Goal: Book appointment/travel/reservation

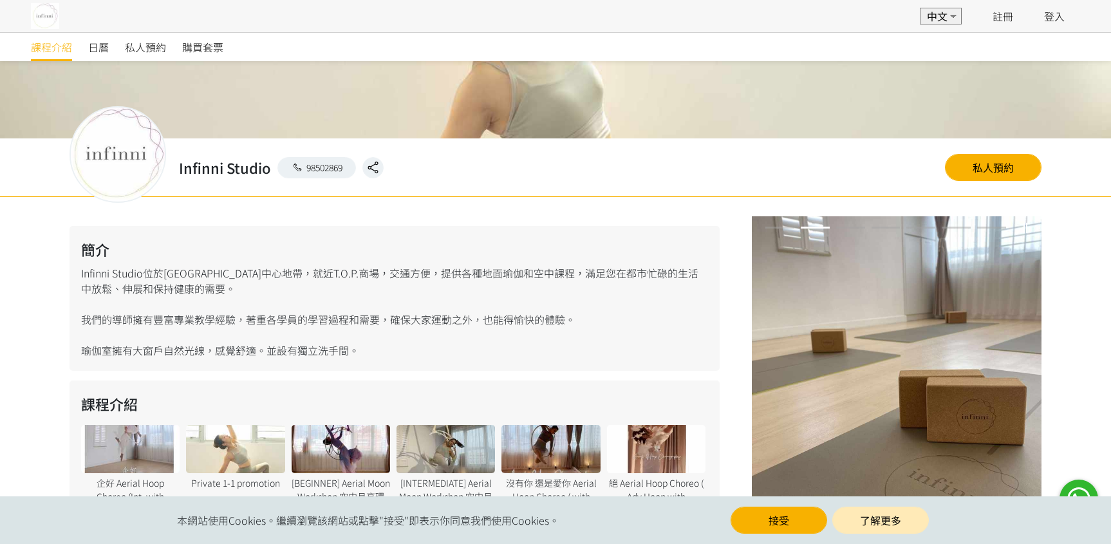
scroll to position [178, 0]
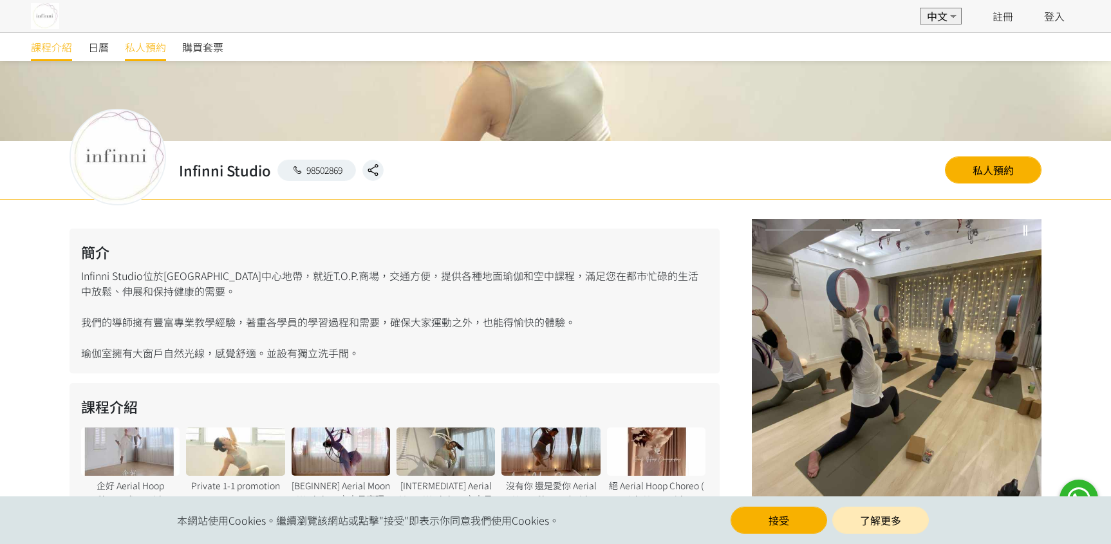
click at [151, 50] on span "私人預約" at bounding box center [145, 46] width 41 height 15
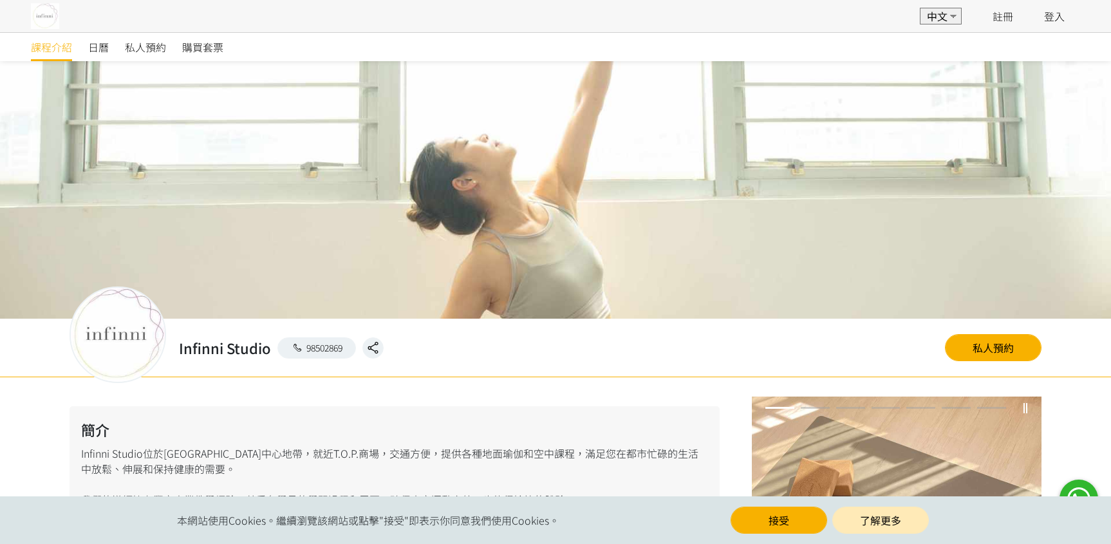
scroll to position [178, 0]
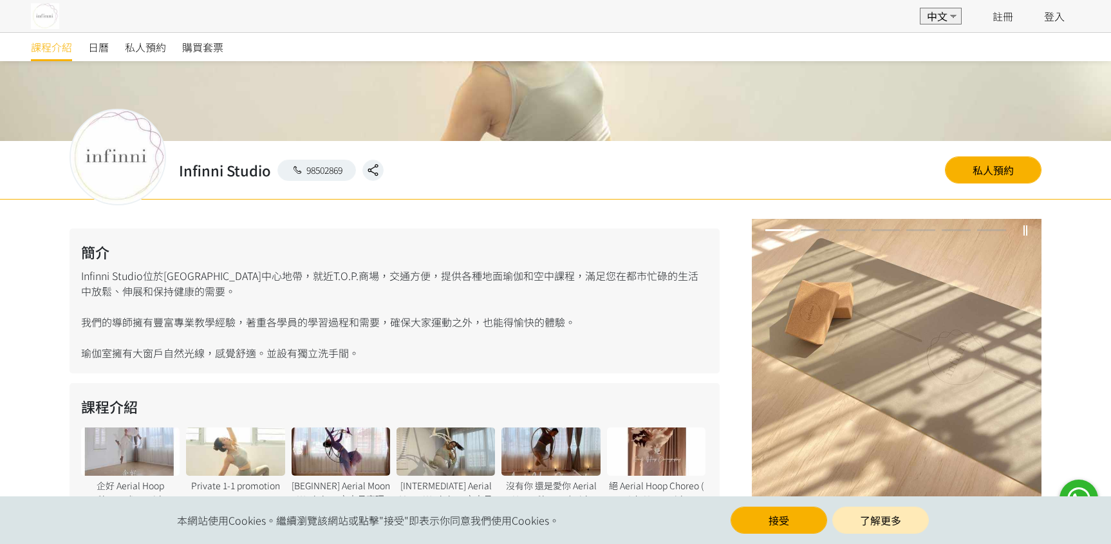
click at [95, 44] on span "日曆" at bounding box center [98, 46] width 21 height 15
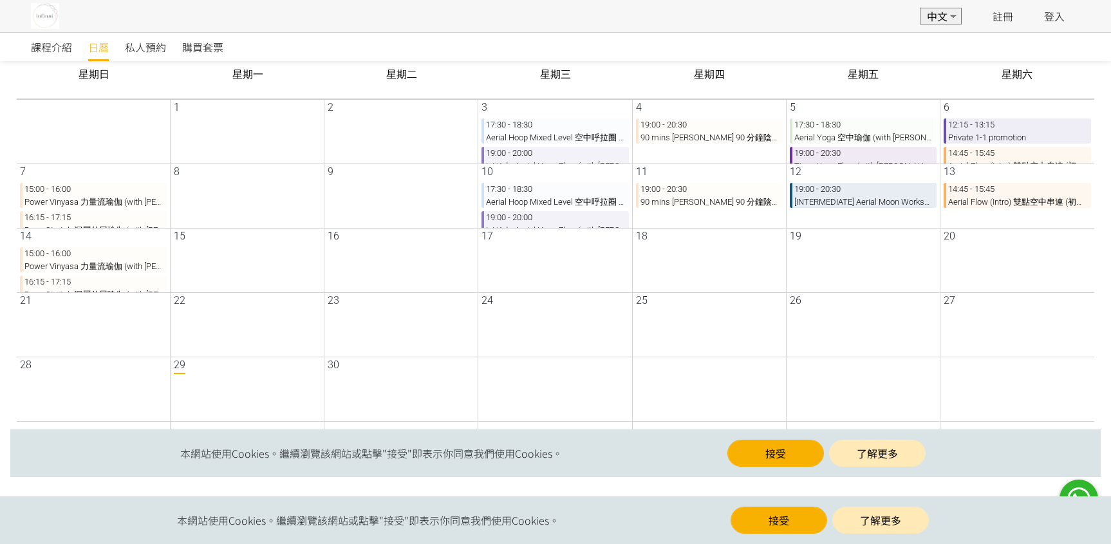
scroll to position [139, 0]
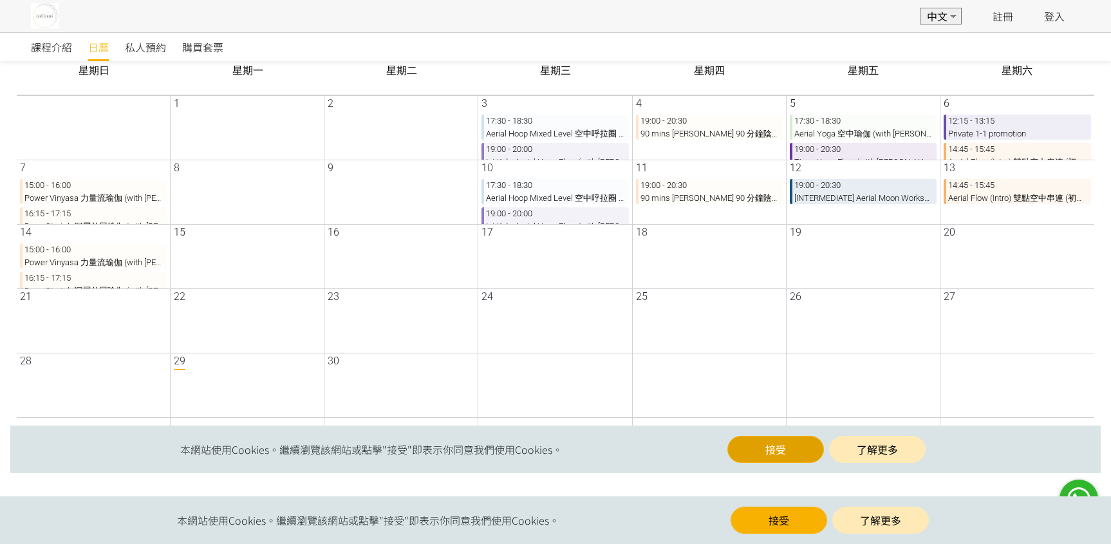
click at [771, 453] on button "接受" at bounding box center [765, 449] width 97 height 27
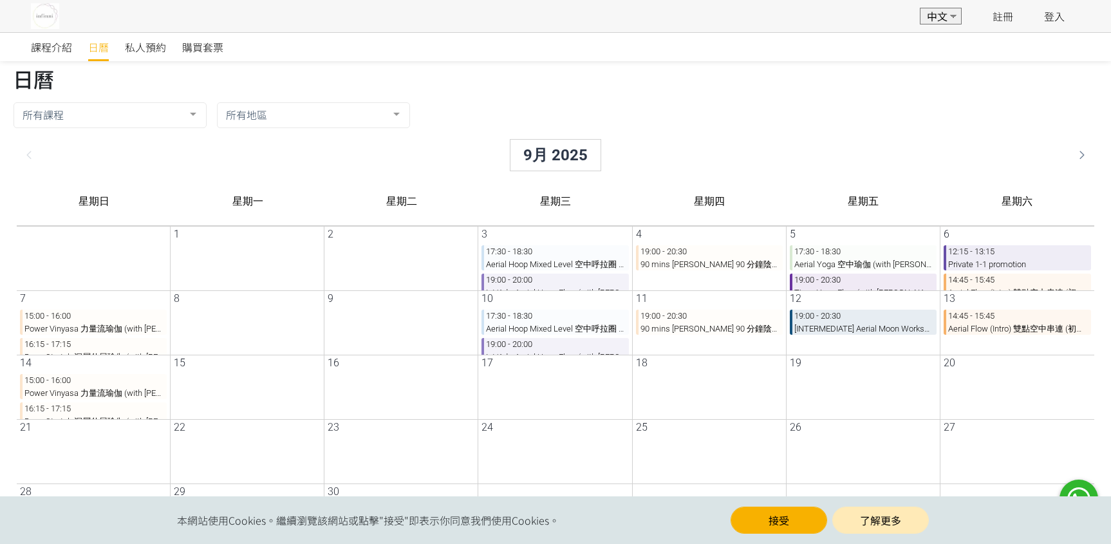
scroll to position [0, 0]
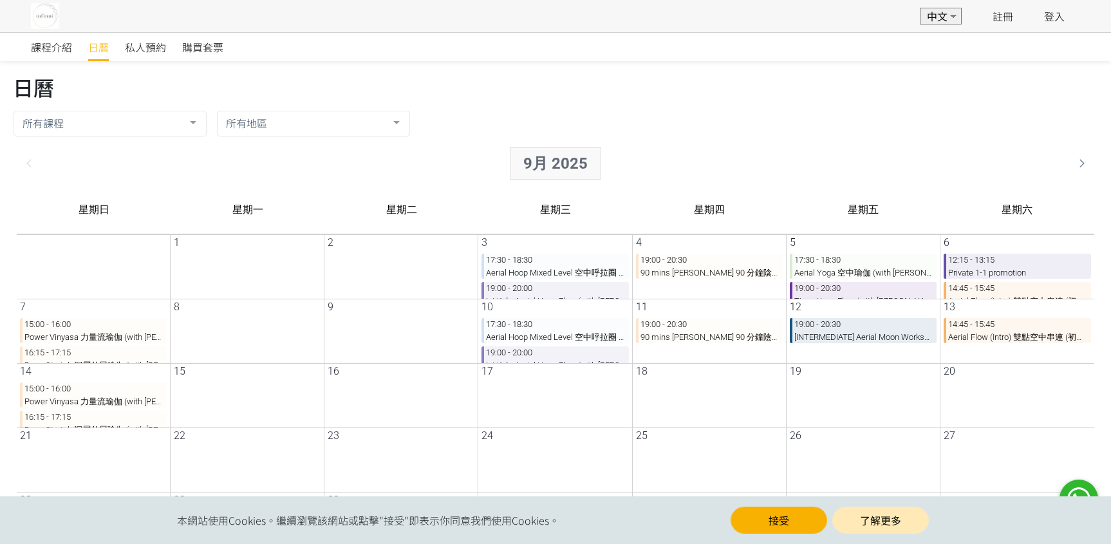
click at [523, 160] on div "9月 2025" at bounding box center [545, 163] width 91 height 32
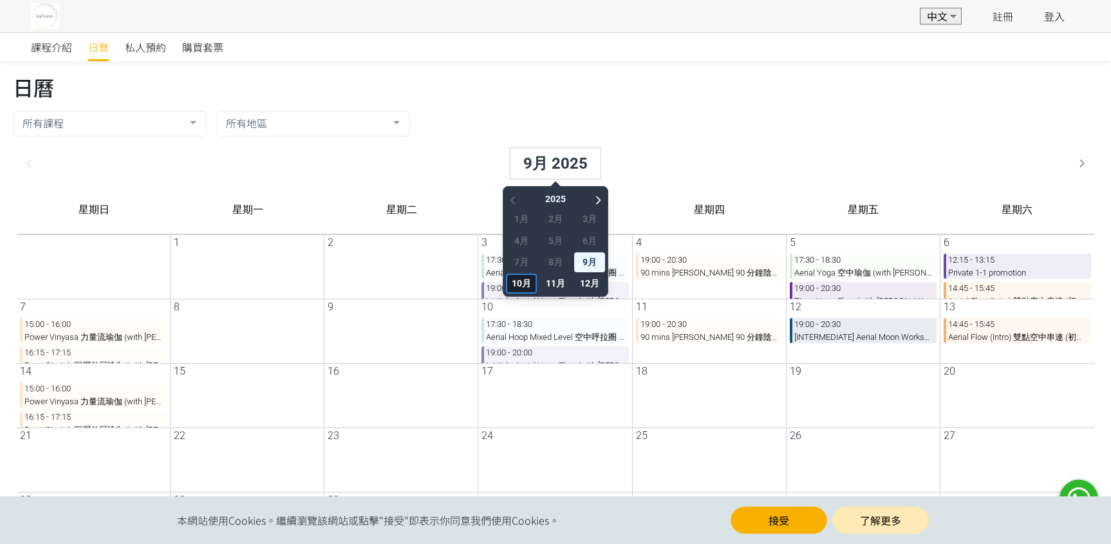
click at [506, 280] on span "10月" at bounding box center [511, 284] width 31 height 20
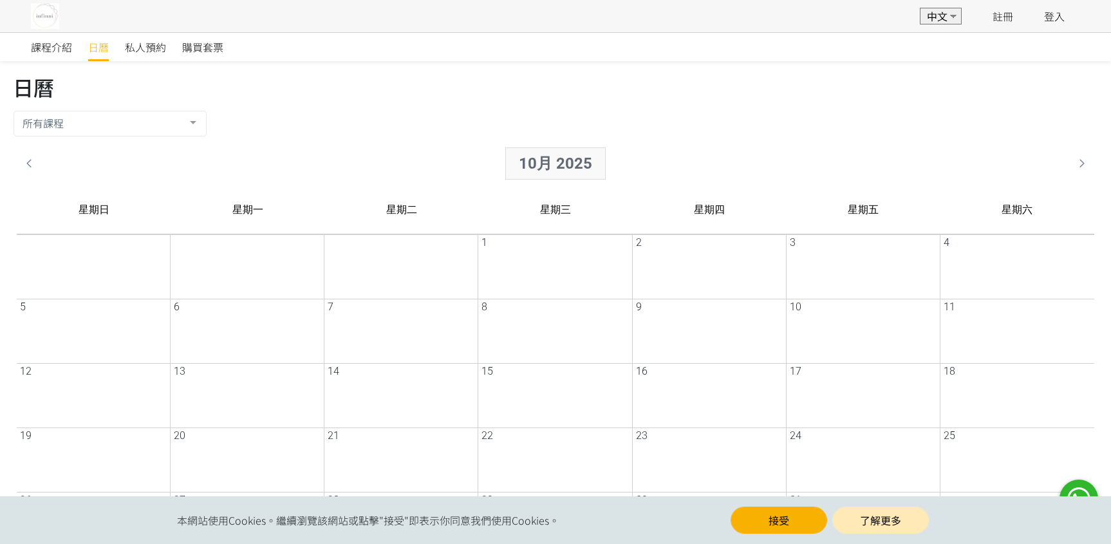
click at [520, 160] on div "10月 2025" at bounding box center [545, 163] width 100 height 32
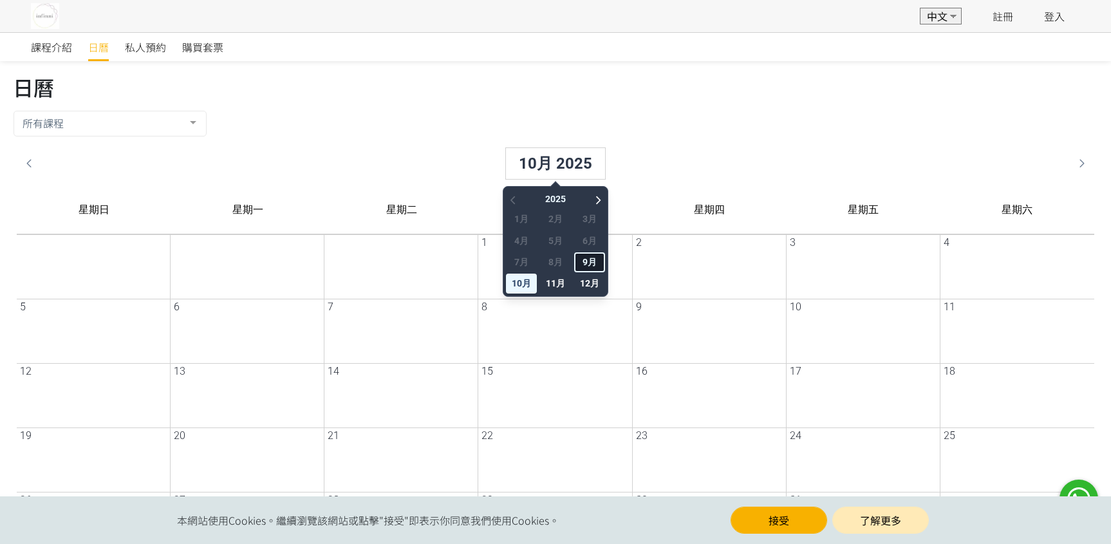
click at [570, 259] on span "9月" at bounding box center [579, 262] width 31 height 20
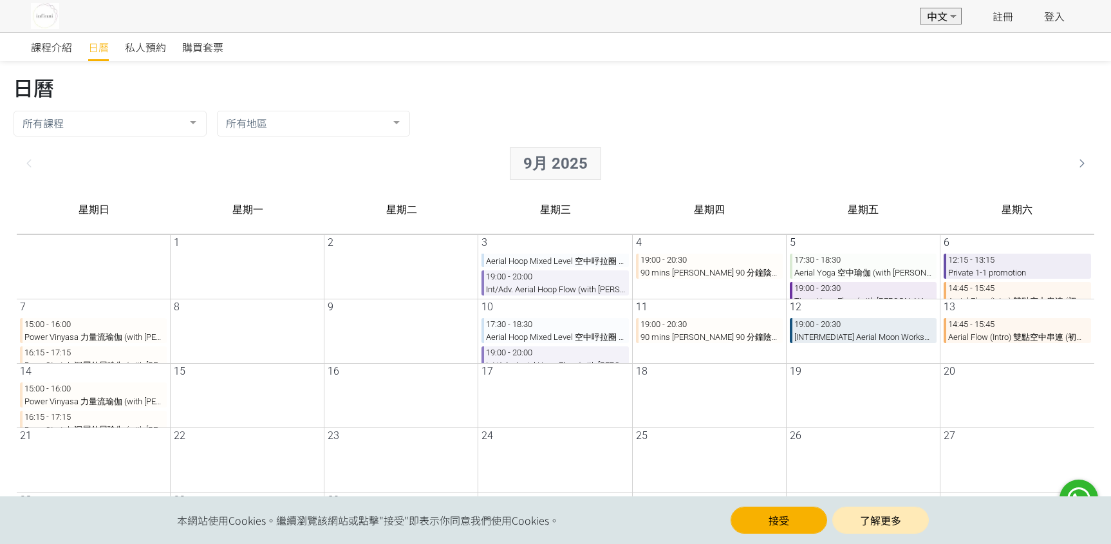
click at [554, 158] on div "9月 2025" at bounding box center [545, 163] width 91 height 32
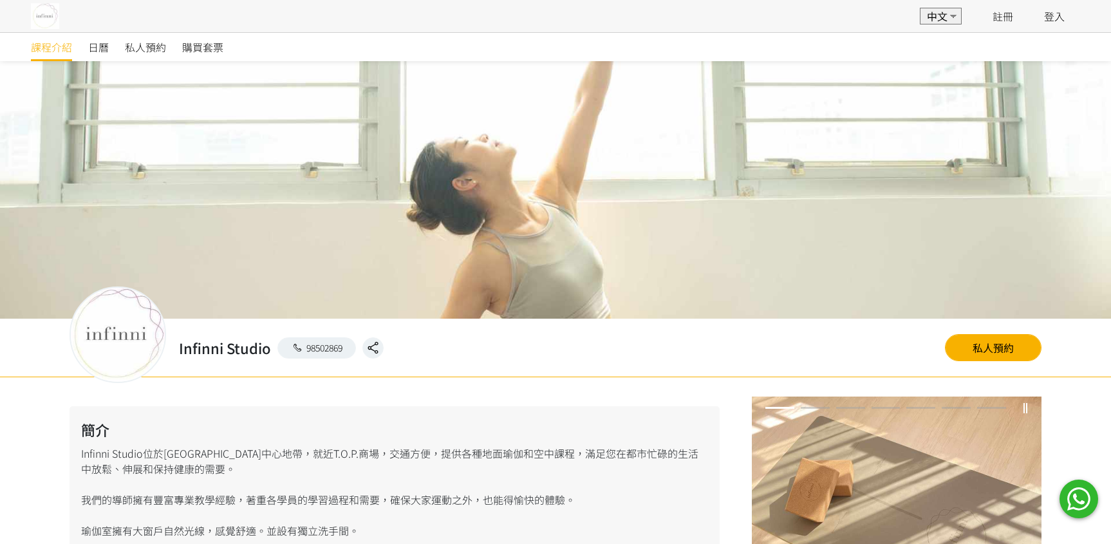
scroll to position [178, 0]
